Goal: Information Seeking & Learning: Understand process/instructions

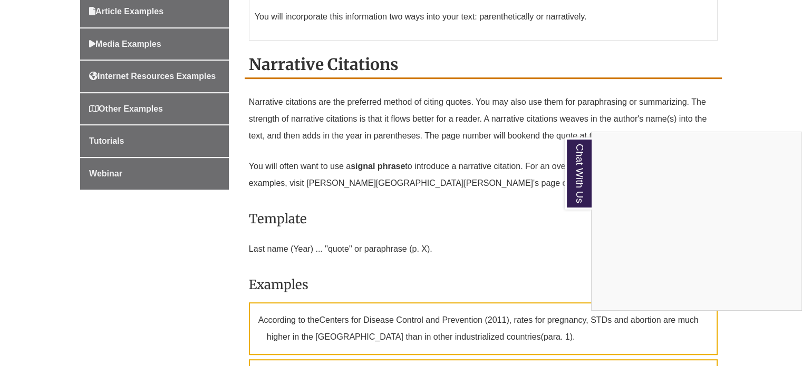
scroll to position [632, 0]
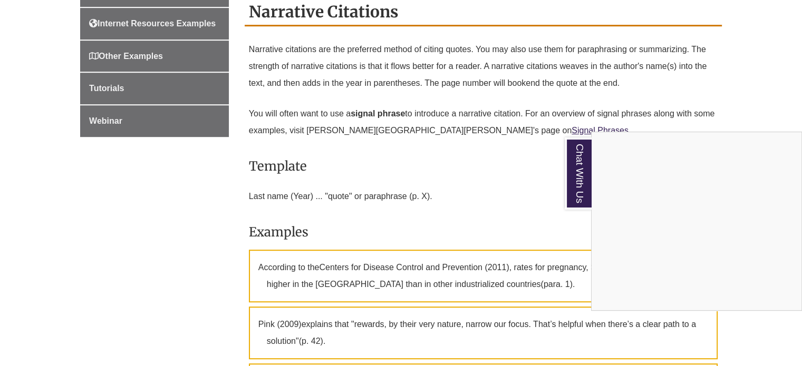
click at [494, 132] on div "Chat With Us" at bounding box center [401, 183] width 802 height 366
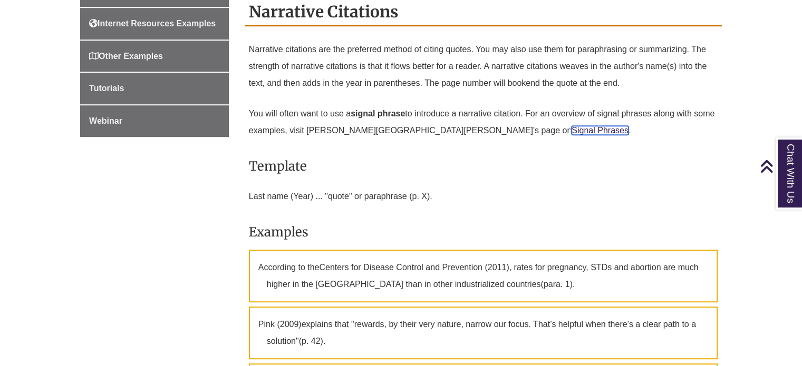
click at [571, 126] on link "Signal Phrases" at bounding box center [599, 130] width 57 height 9
click at [138, 219] on div "Home What's New in the 7th Edition? Paper Formatting In-Text Citations In-Text …" at bounding box center [400, 324] width 657 height 1320
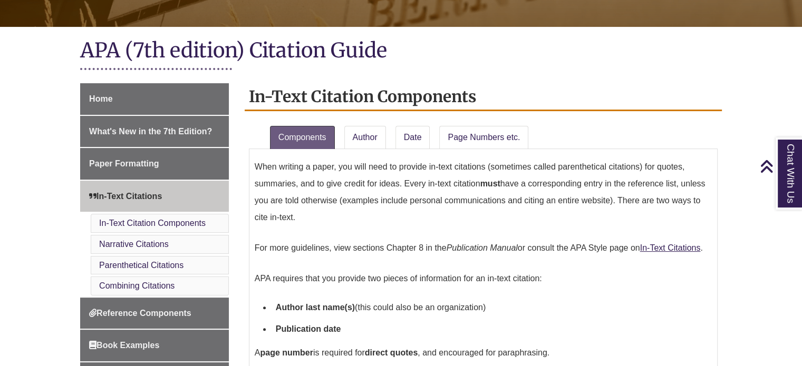
scroll to position [1583, 0]
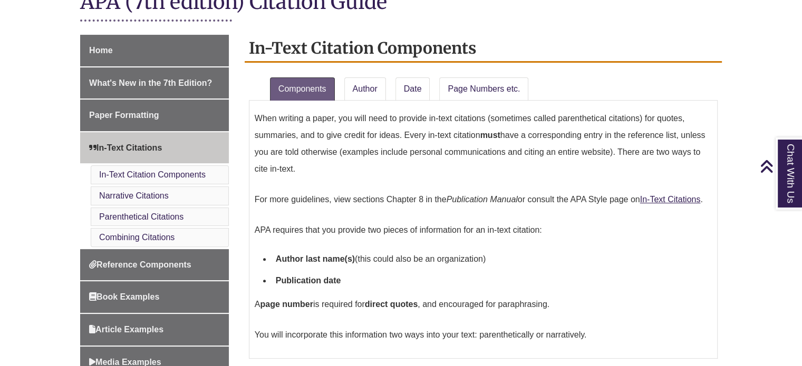
scroll to position [263, 0]
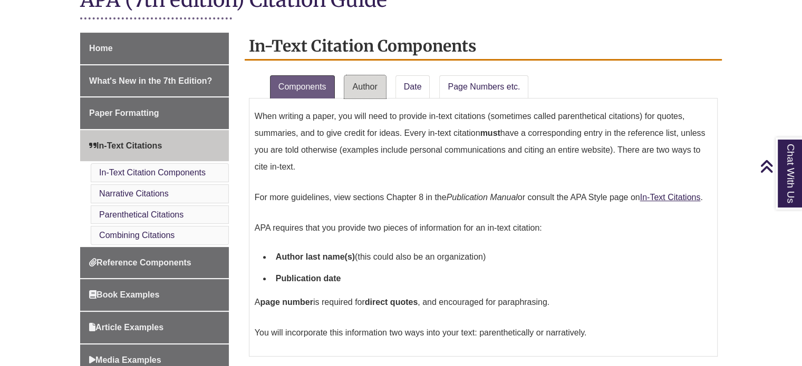
click at [373, 94] on link "Author" at bounding box center [365, 86] width 42 height 23
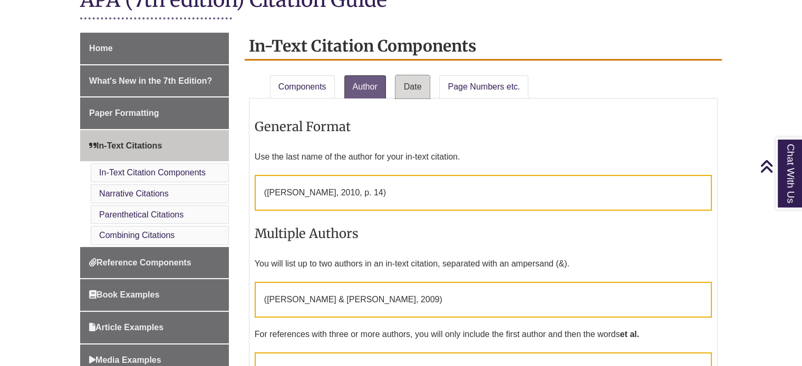
click at [398, 89] on link "Date" at bounding box center [412, 86] width 35 height 23
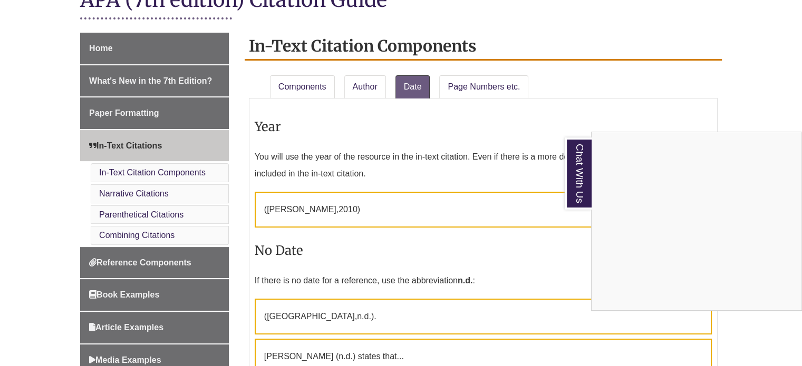
click at [484, 84] on div "Chat With Us" at bounding box center [401, 183] width 802 height 366
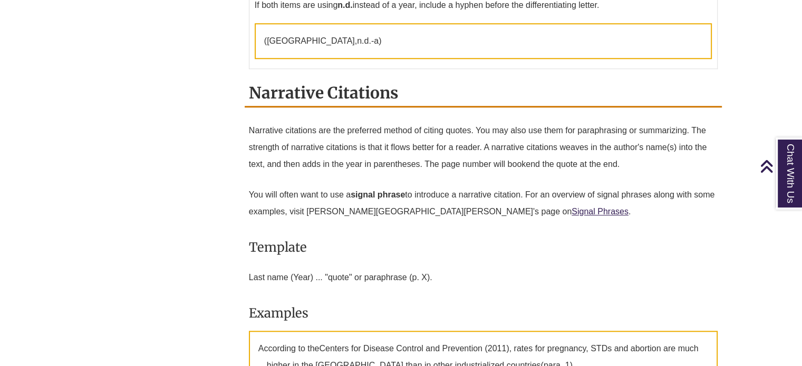
scroll to position [896, 0]
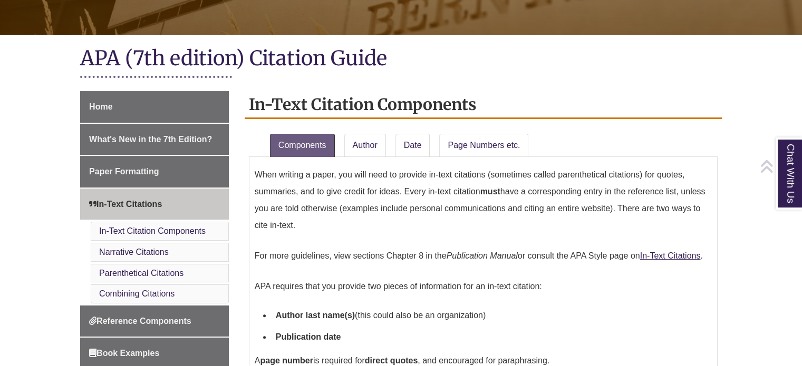
scroll to position [211, 0]
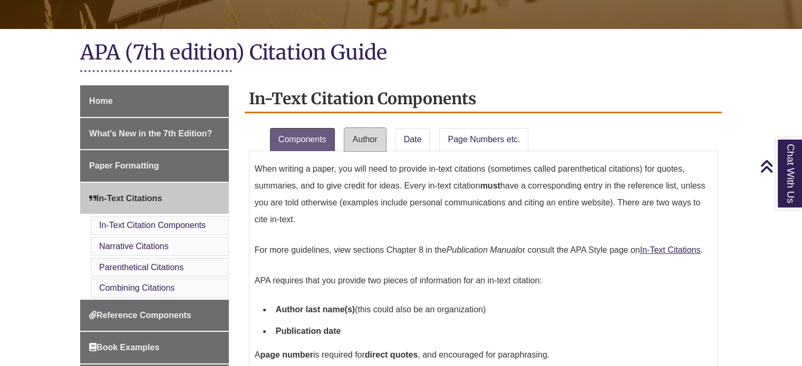
click at [371, 137] on link "Author" at bounding box center [365, 139] width 42 height 23
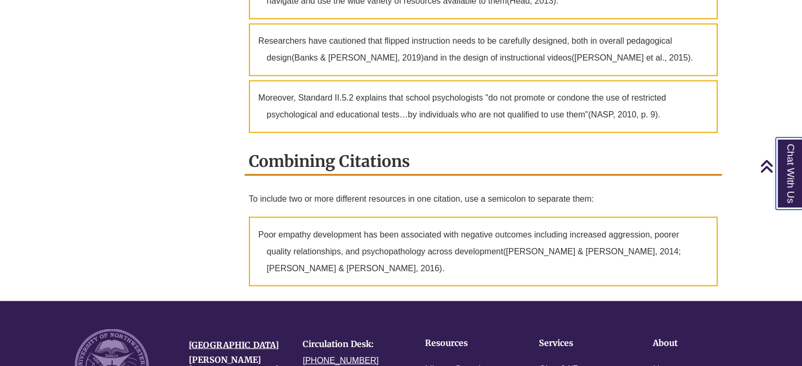
scroll to position [1897, 0]
